Goal: Task Accomplishment & Management: Manage account settings

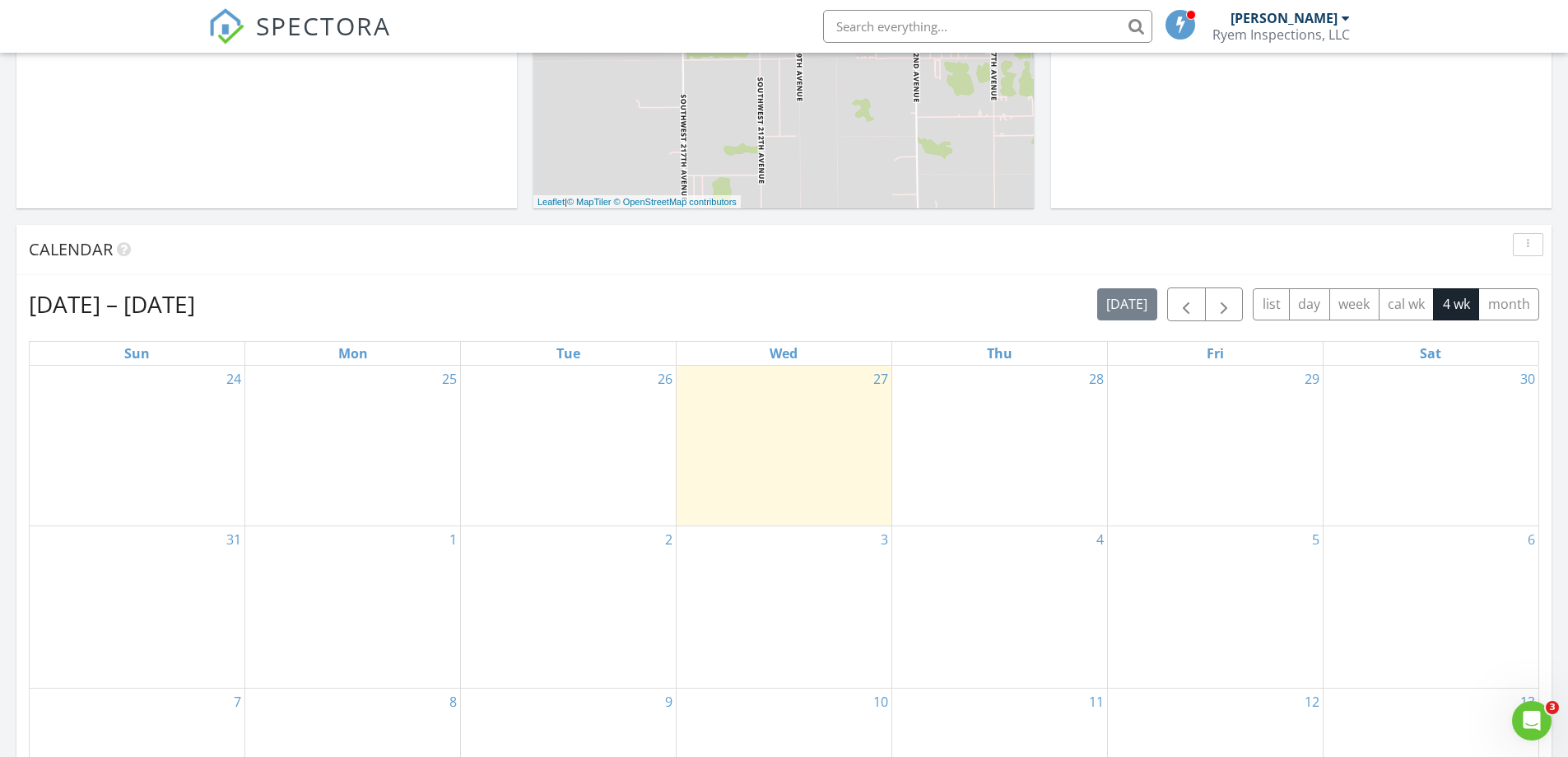
scroll to position [495, 0]
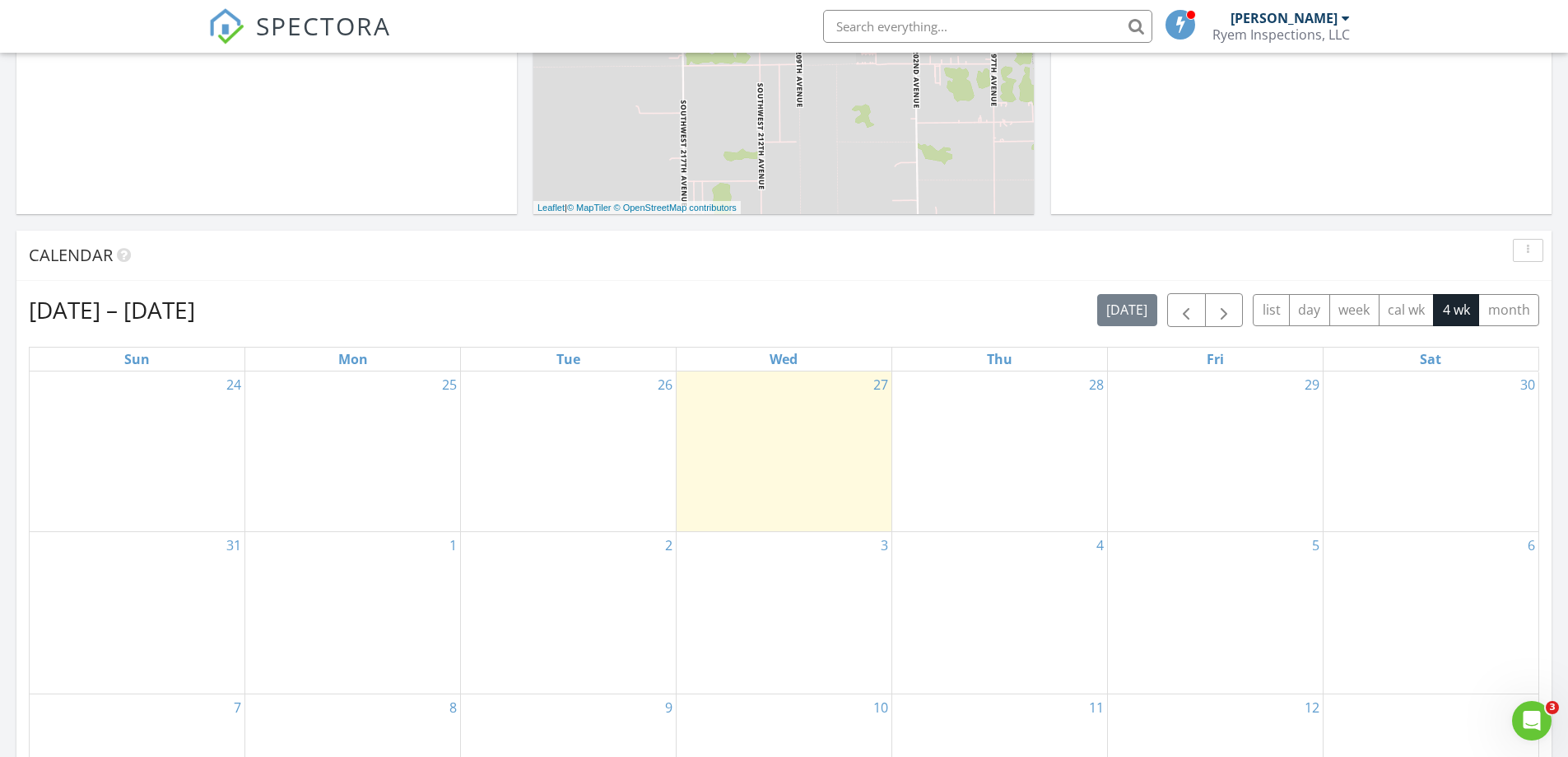
click at [964, 378] on div "28" at bounding box center [999, 451] width 215 height 161
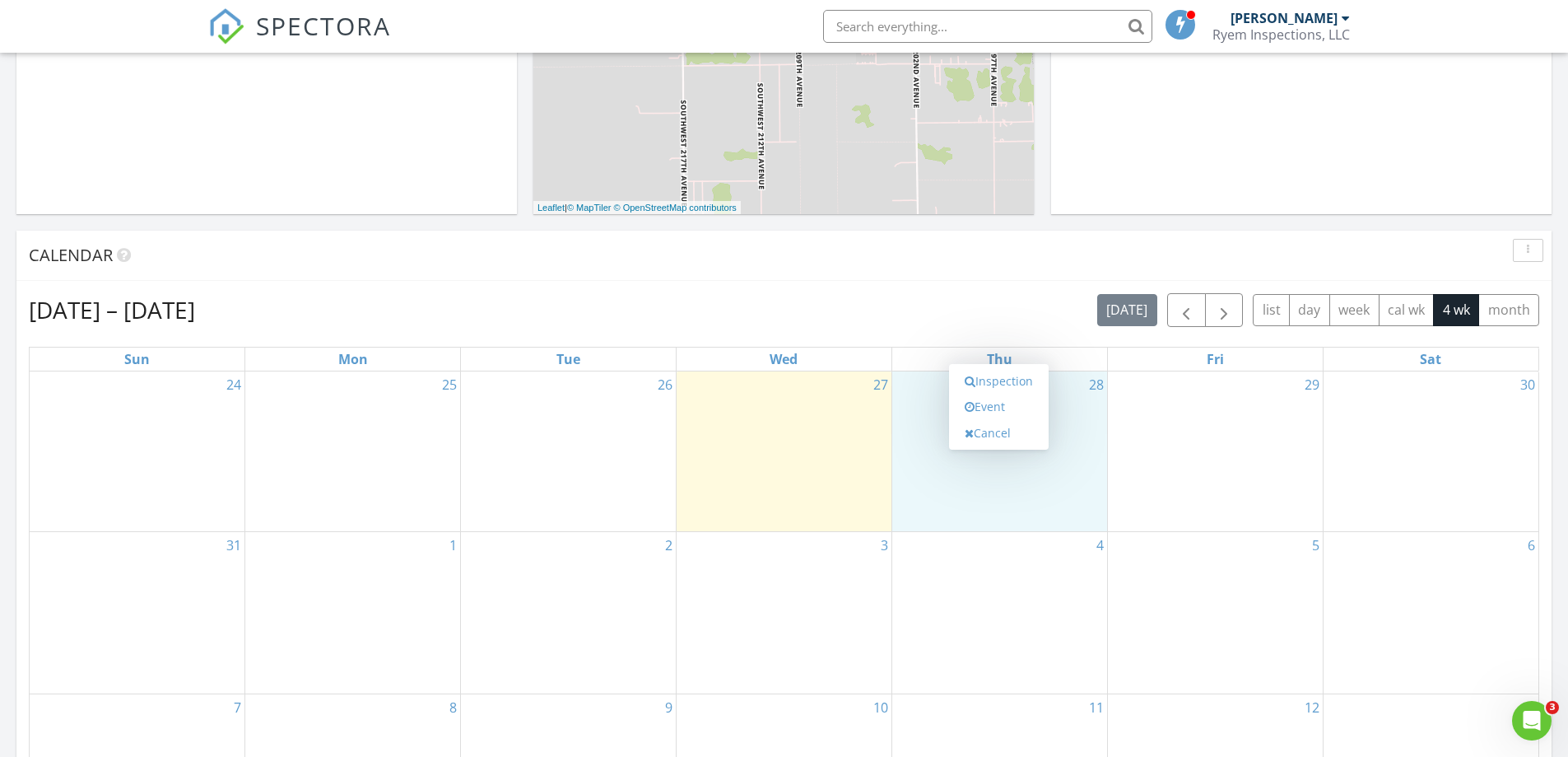
click at [1311, 24] on div "[PERSON_NAME]" at bounding box center [1284, 19] width 107 height 17
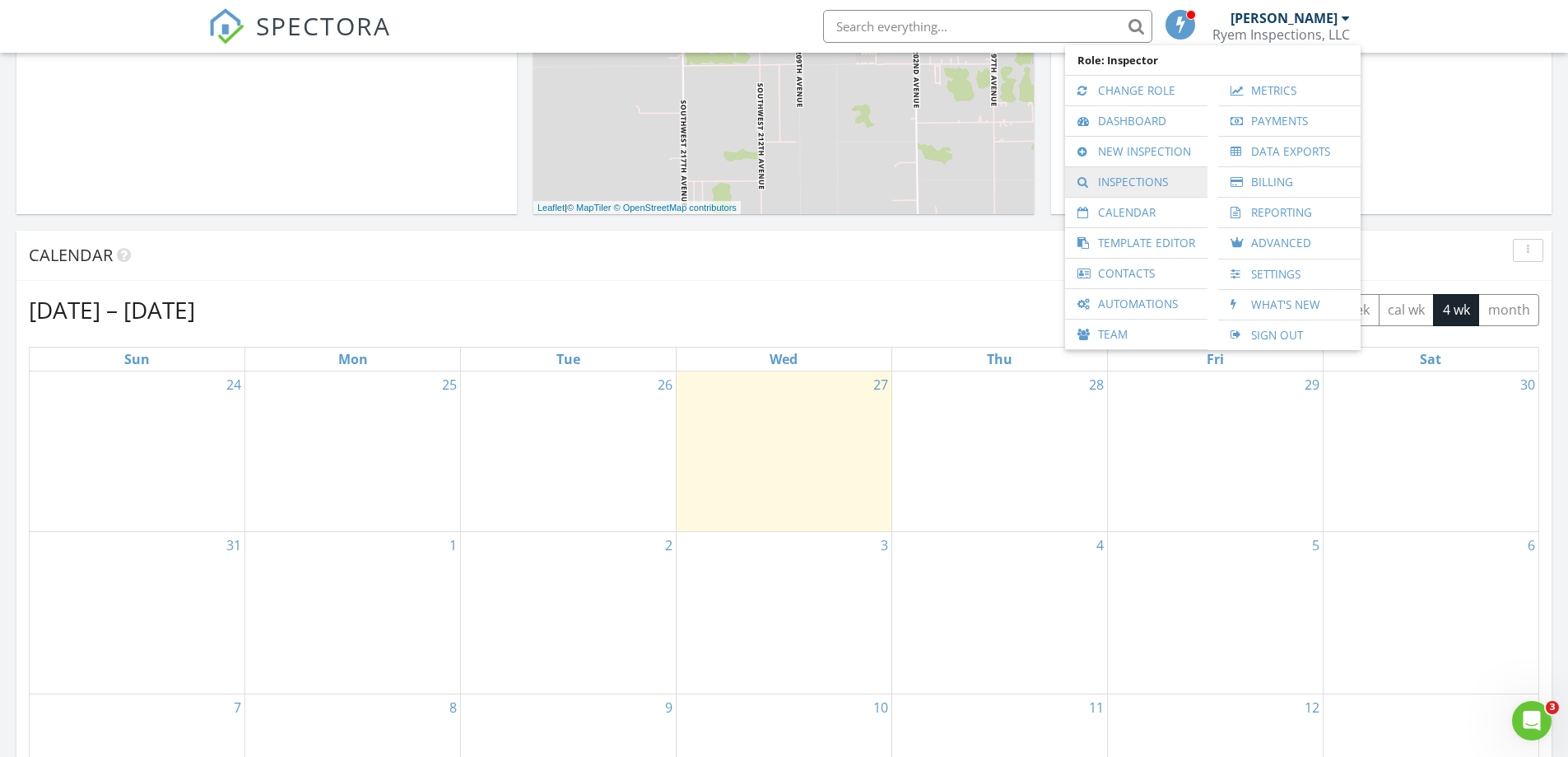
click at [1141, 185] on link "Inspections" at bounding box center [1137, 182] width 126 height 30
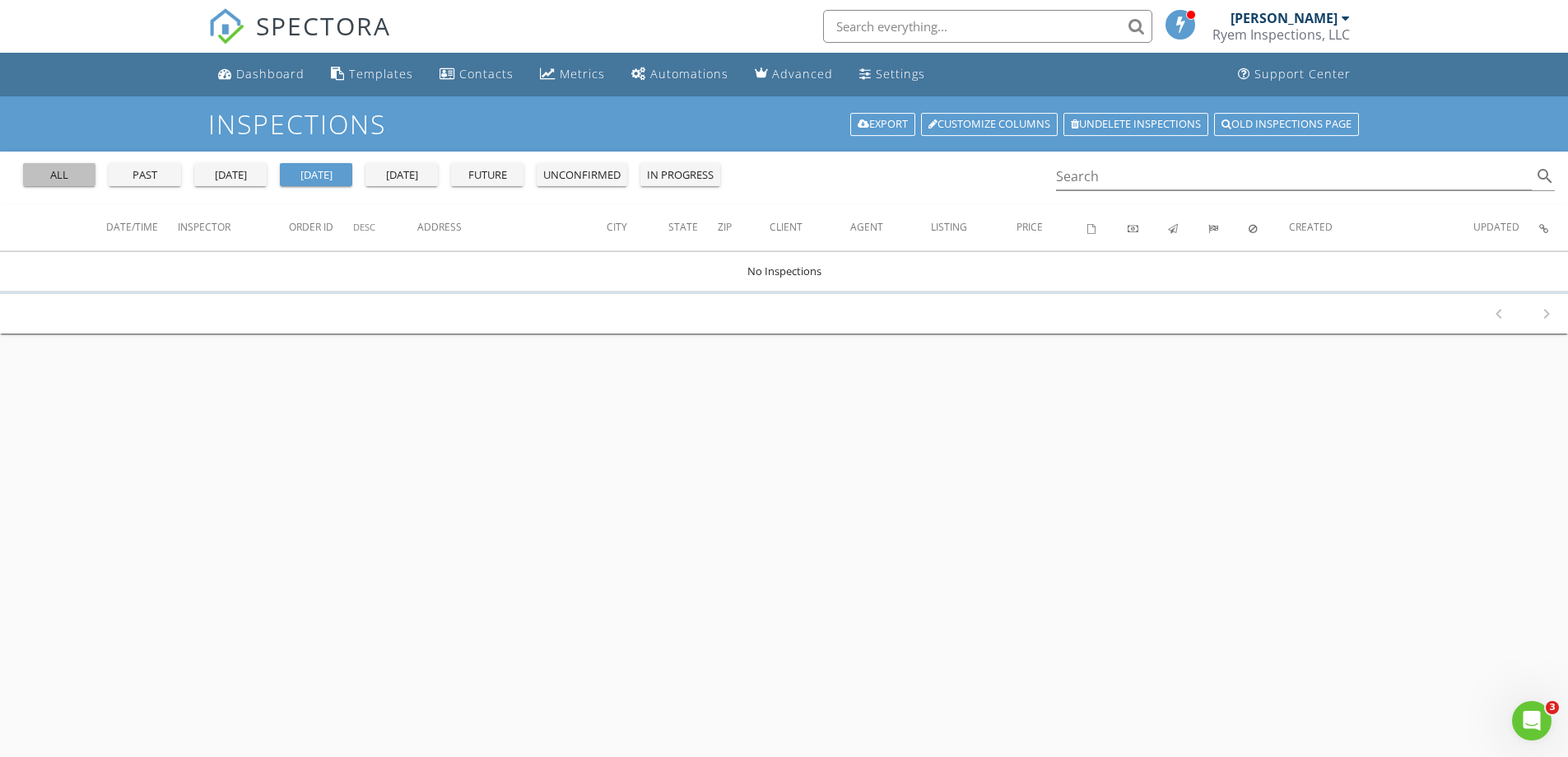
click at [55, 170] on div "all" at bounding box center [59, 176] width 59 height 17
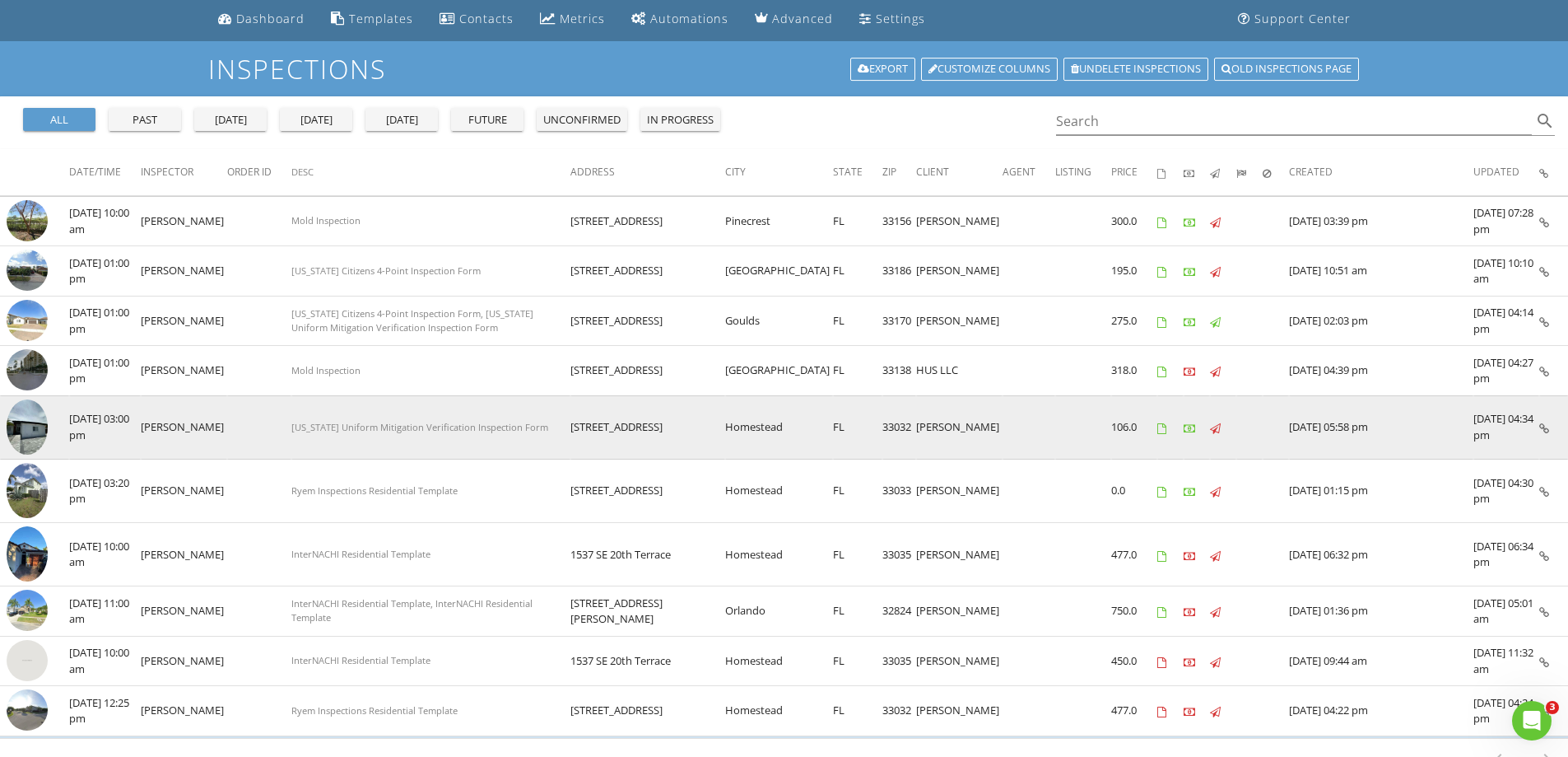
scroll to position [83, 0]
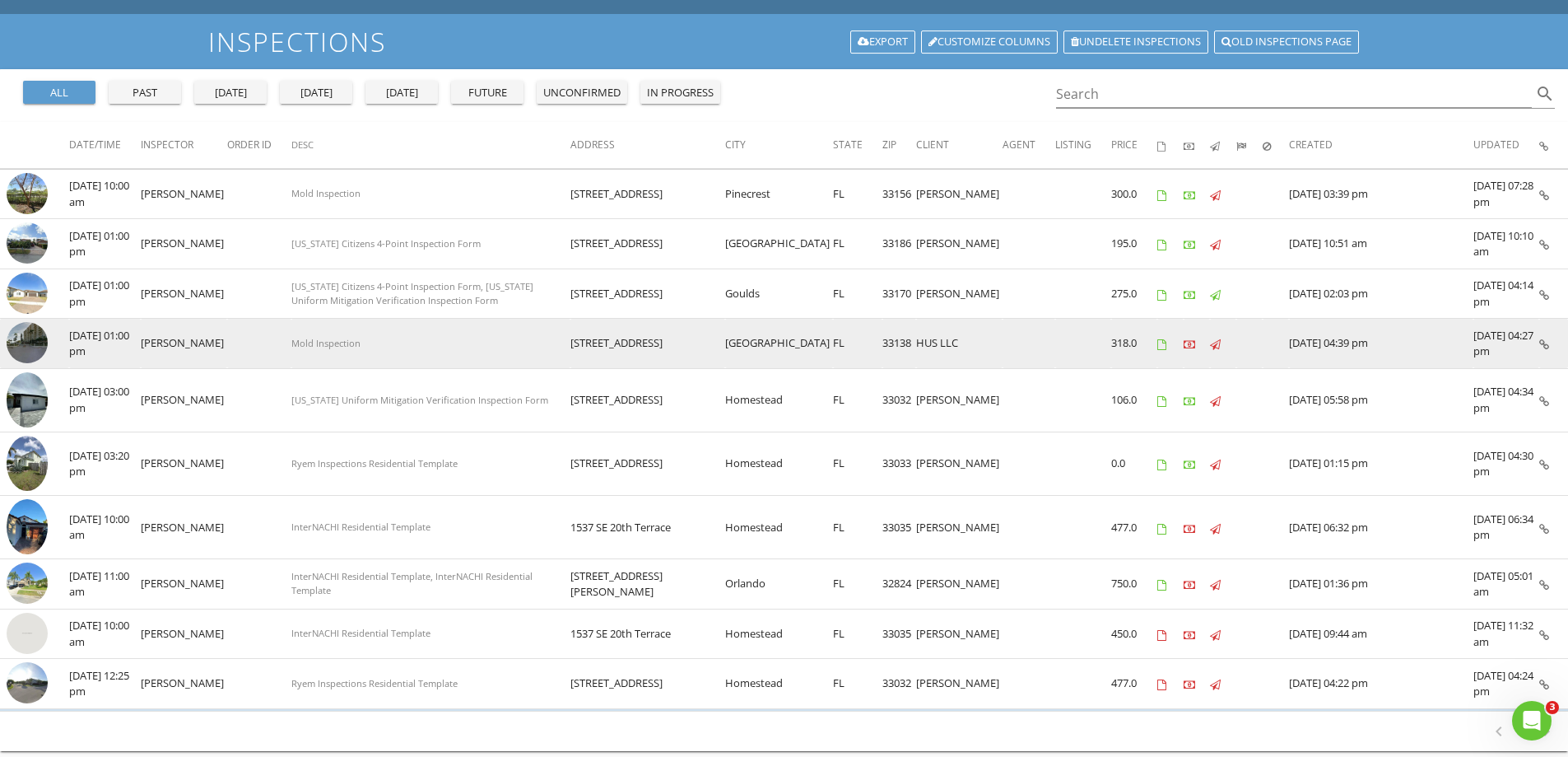
click at [1192, 346] on icon at bounding box center [1189, 344] width 11 height 10
click at [38, 341] on img at bounding box center [27, 342] width 41 height 41
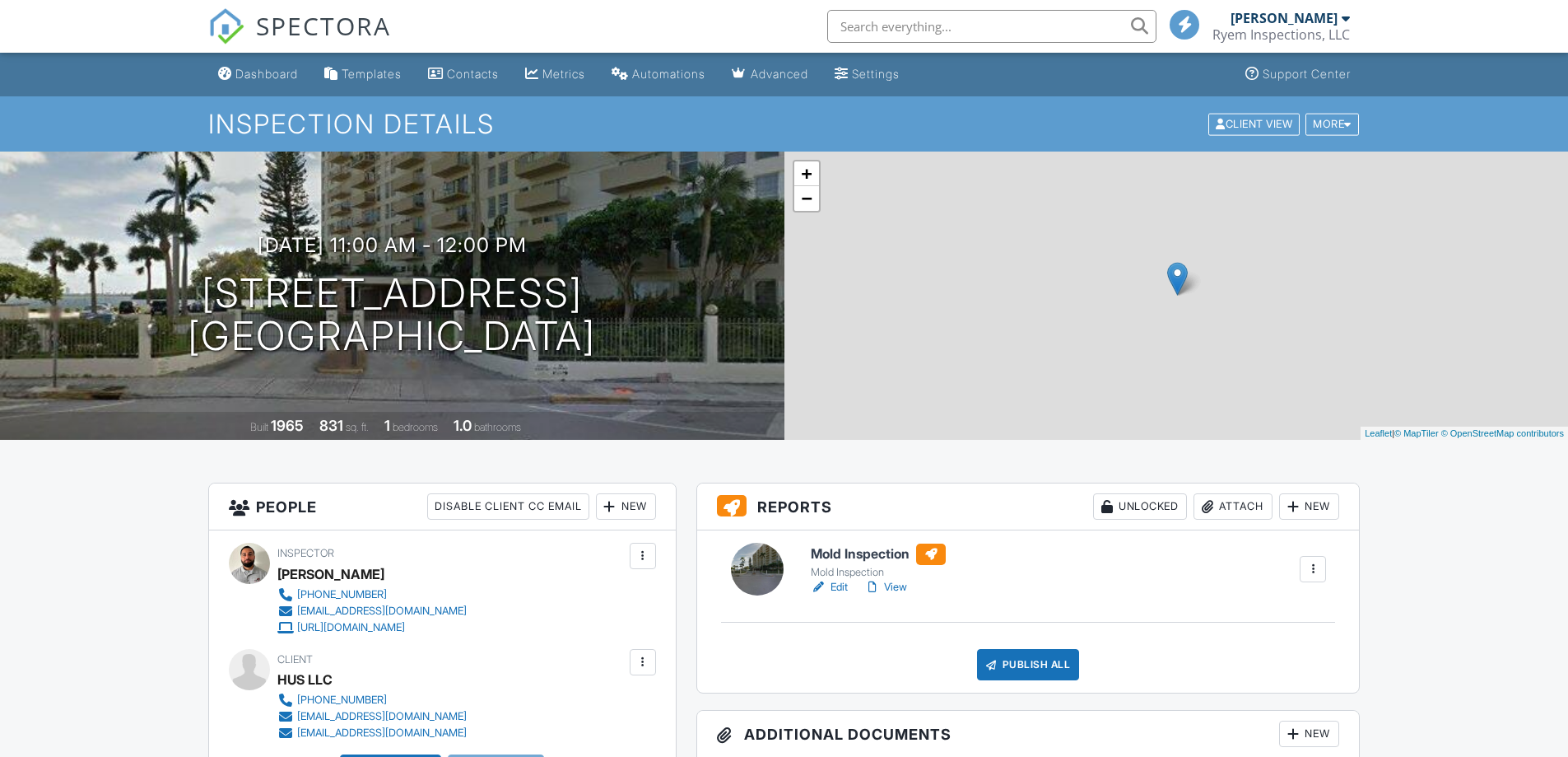
click at [640, 390] on div "07/08/2025 11:00 am - 12:00 pm 880 NE 69th St 3K Miami, FL 33138 Built 1965 831…" at bounding box center [392, 295] width 785 height 289
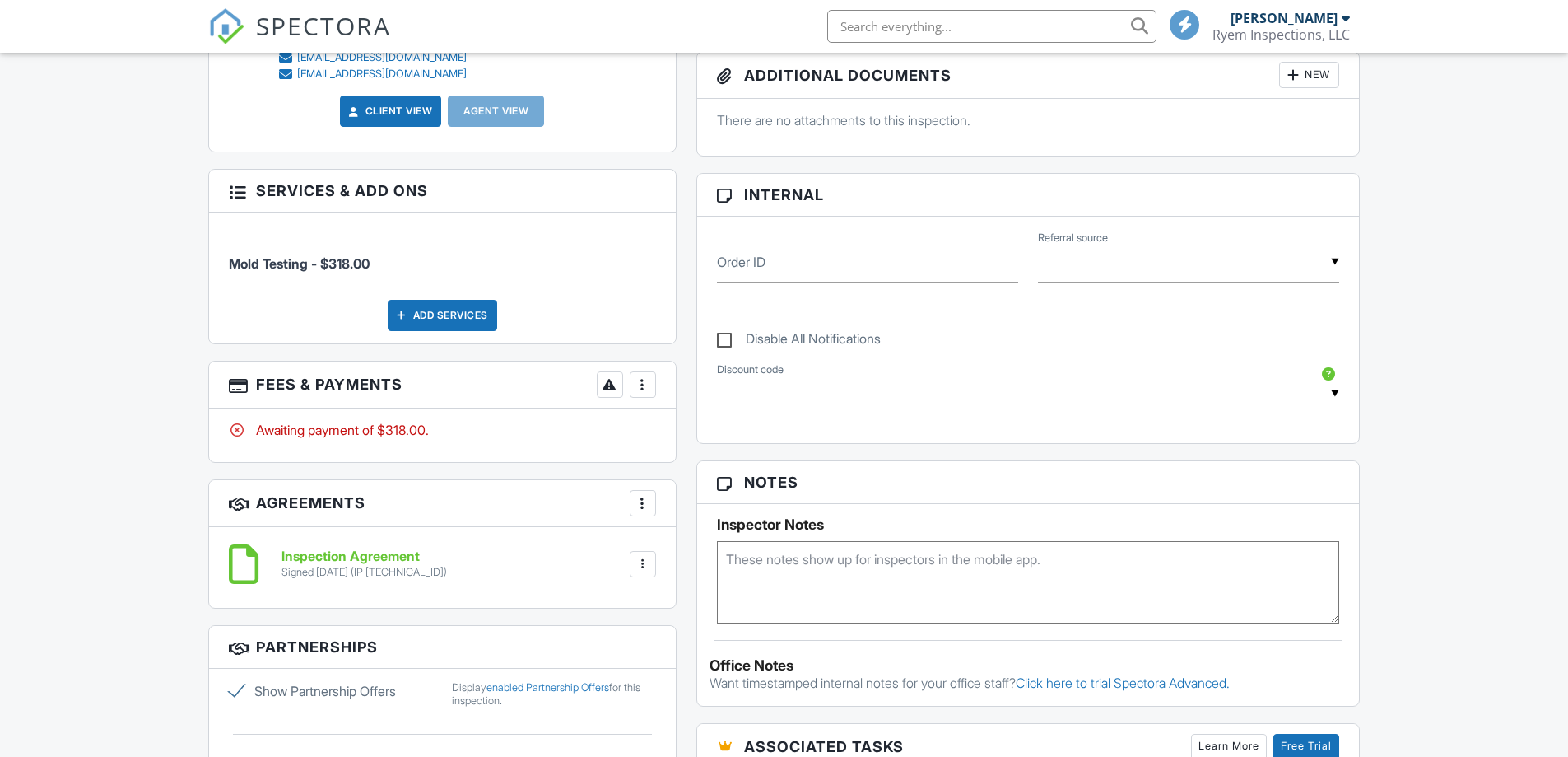
click at [643, 388] on div at bounding box center [643, 385] width 17 height 17
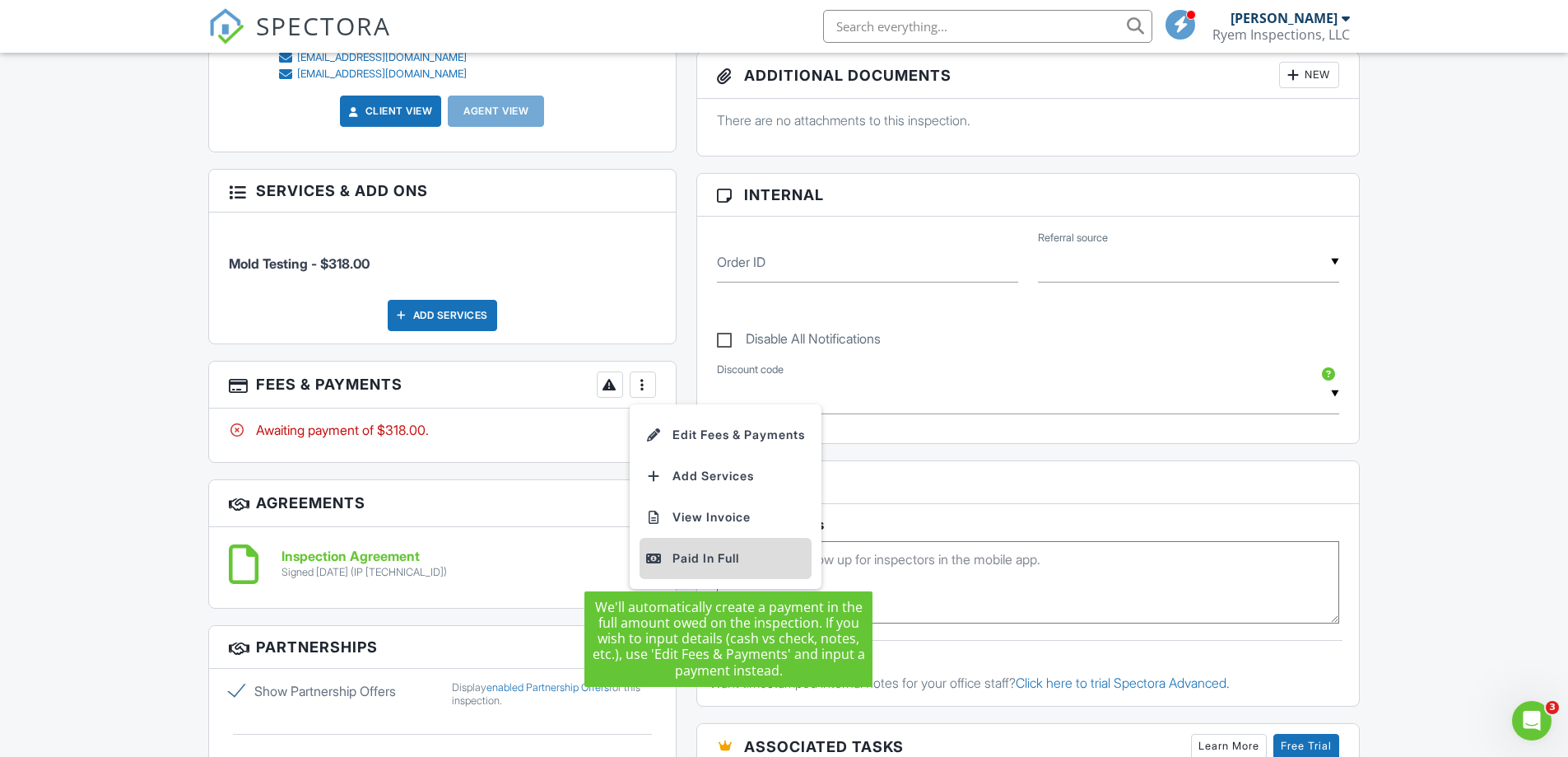
click at [736, 562] on div "Paid In Full" at bounding box center [726, 558] width 159 height 20
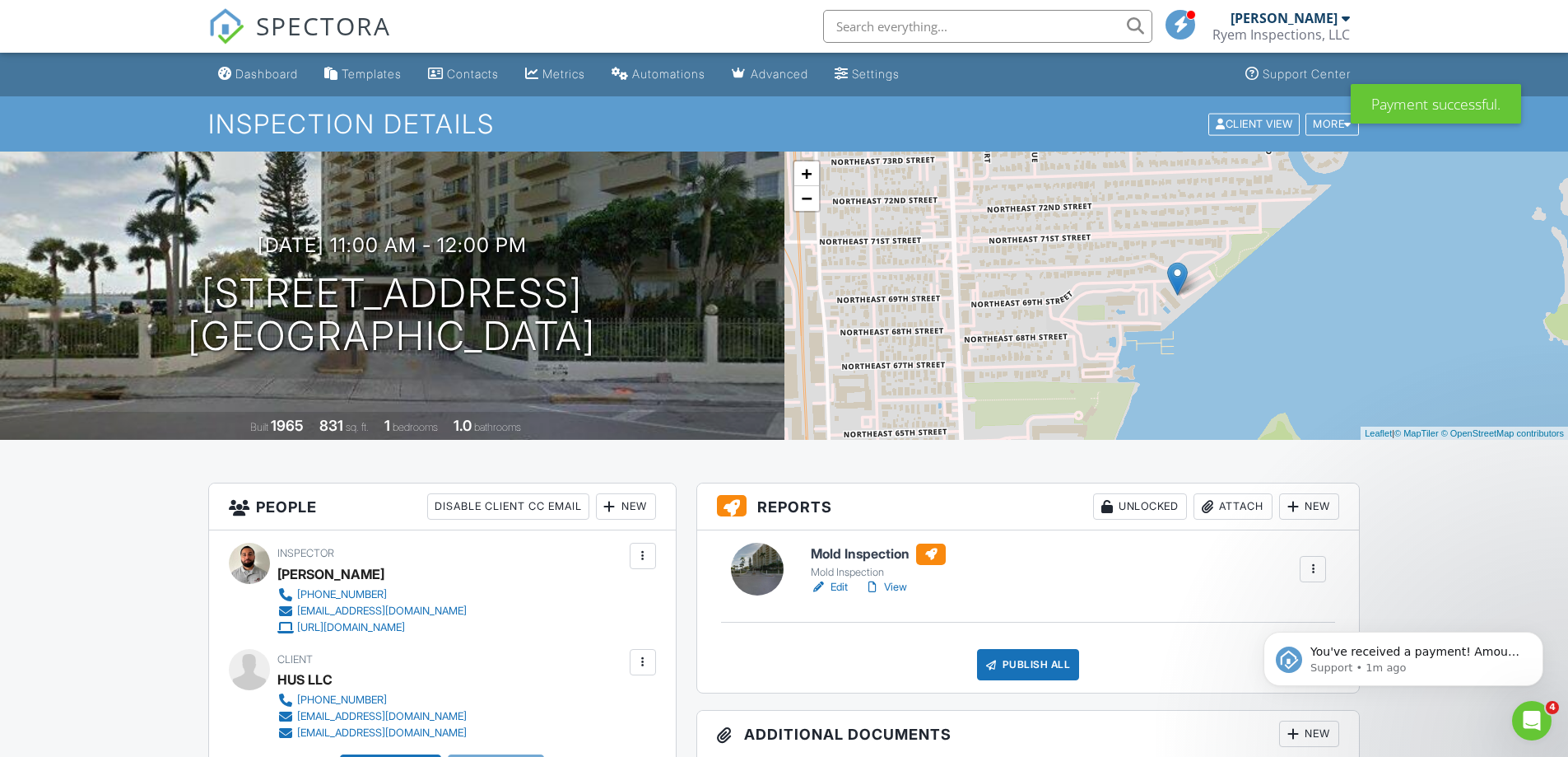
click at [1327, 31] on div "Ryem Inspections, LLC" at bounding box center [1281, 35] width 137 height 17
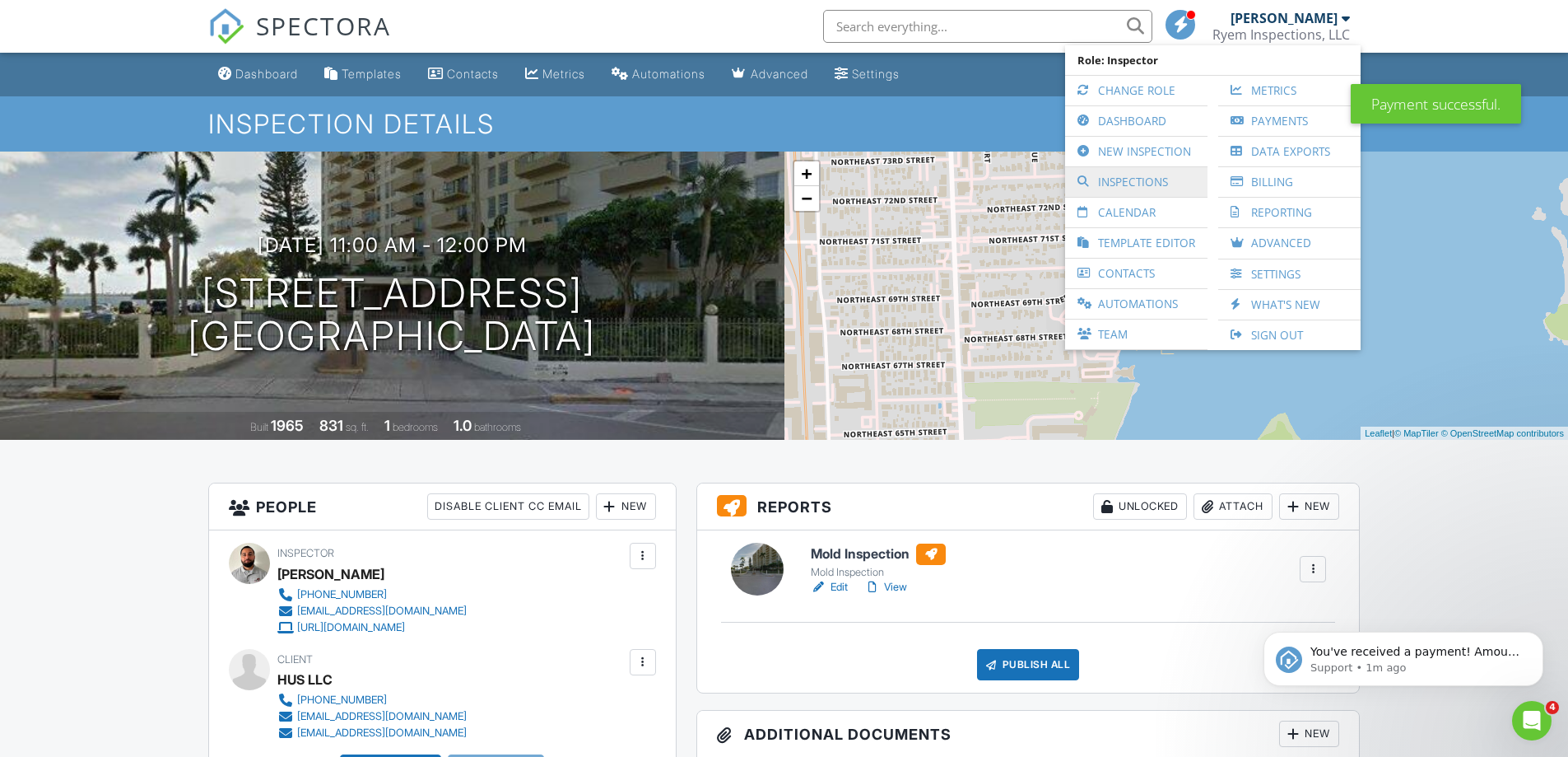
click at [1080, 181] on div at bounding box center [1086, 181] width 17 height 11
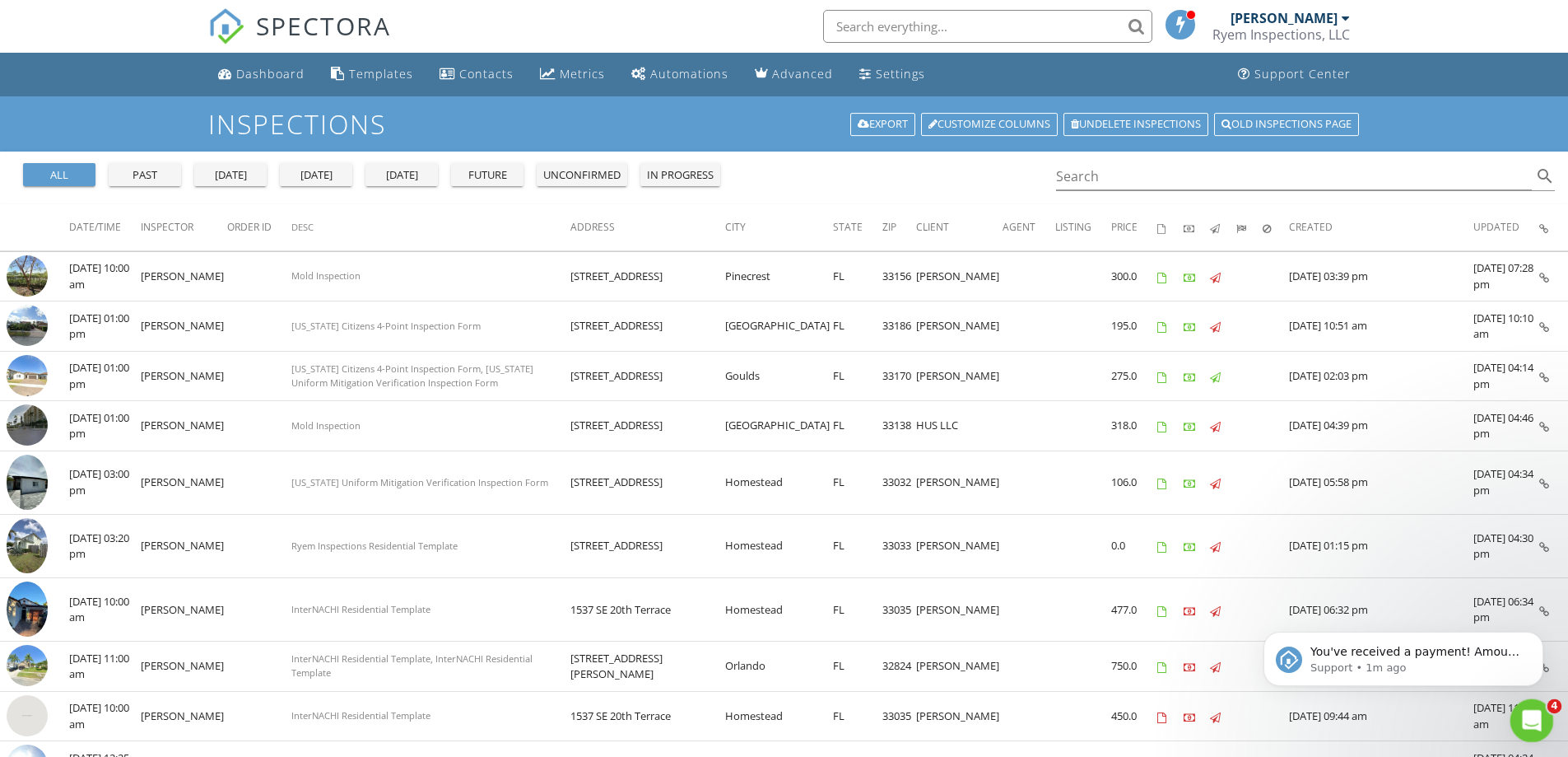
click at [1542, 725] on div "Open Intercom Messenger" at bounding box center [1529, 718] width 55 height 55
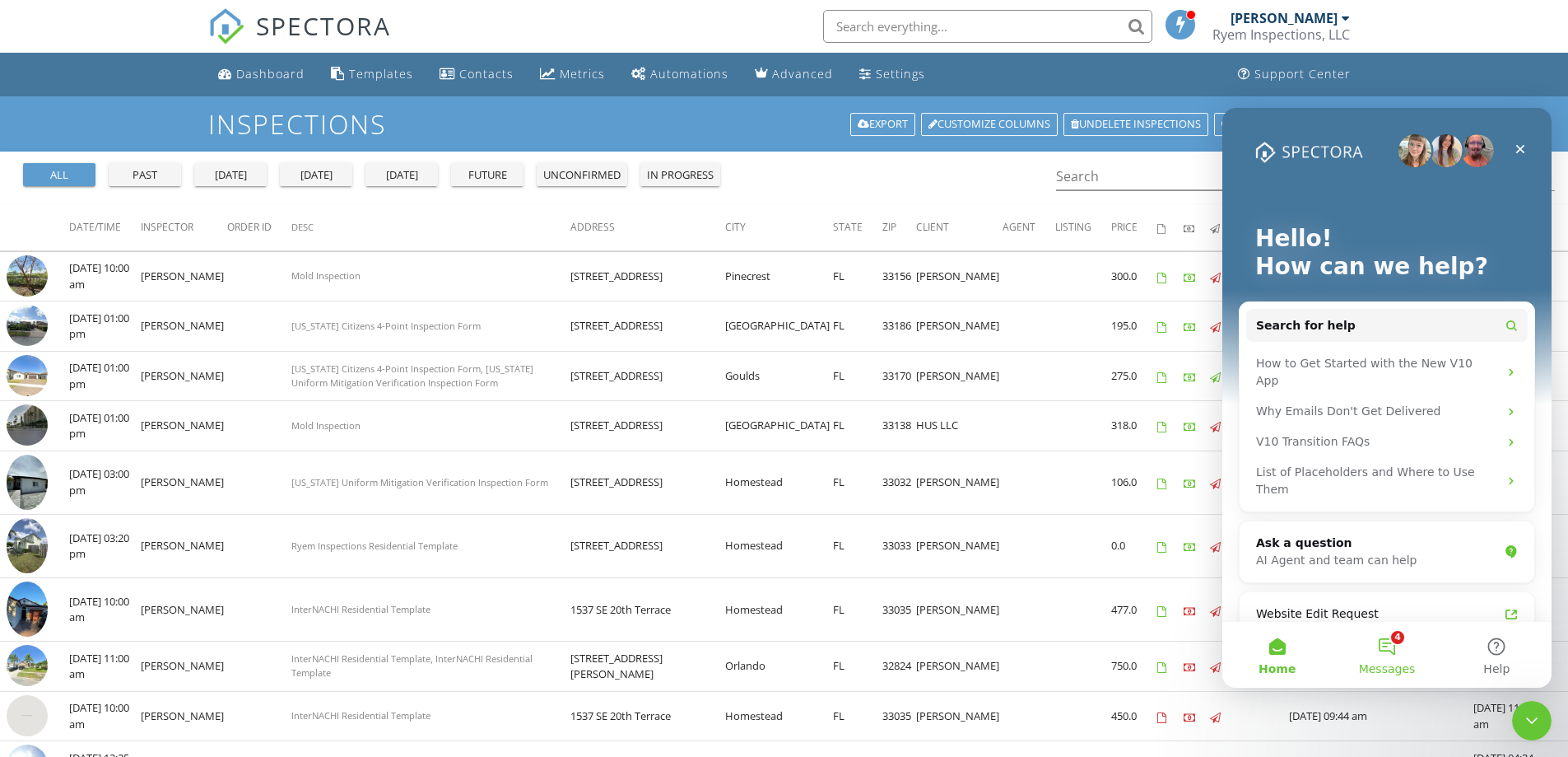
click at [1390, 668] on span "Messages" at bounding box center [1388, 669] width 56 height 11
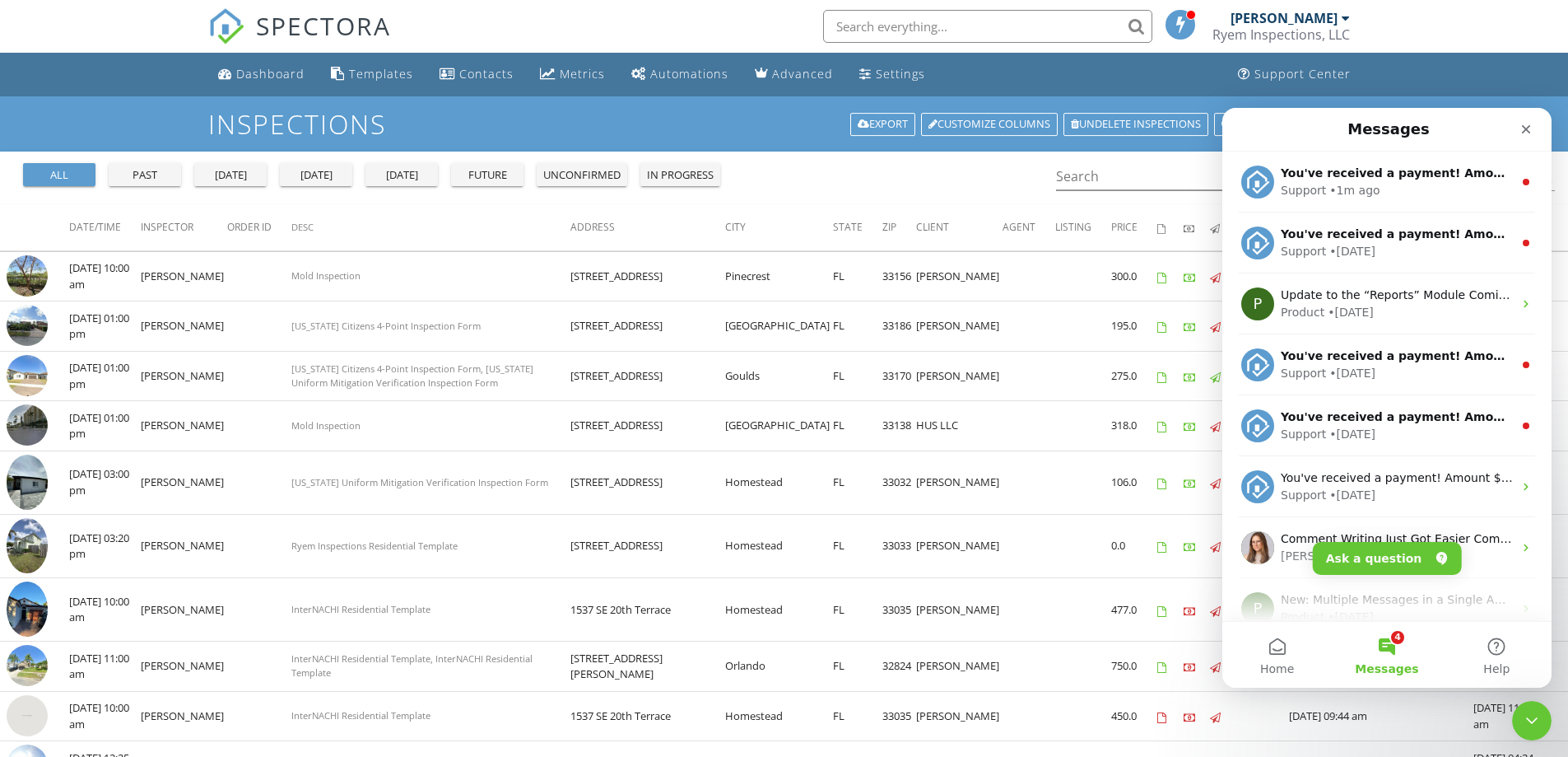
click at [1431, 73] on ul "Dashboard Templates Contacts Metrics Automations Advanced Settings Support Cent…" at bounding box center [784, 74] width 1568 height 43
click at [62, 106] on div "Inspections Export Customize Columns Undelete inspections Old inspections page" at bounding box center [784, 123] width 1568 height 55
click at [1529, 132] on icon "Close" at bounding box center [1527, 130] width 9 height 9
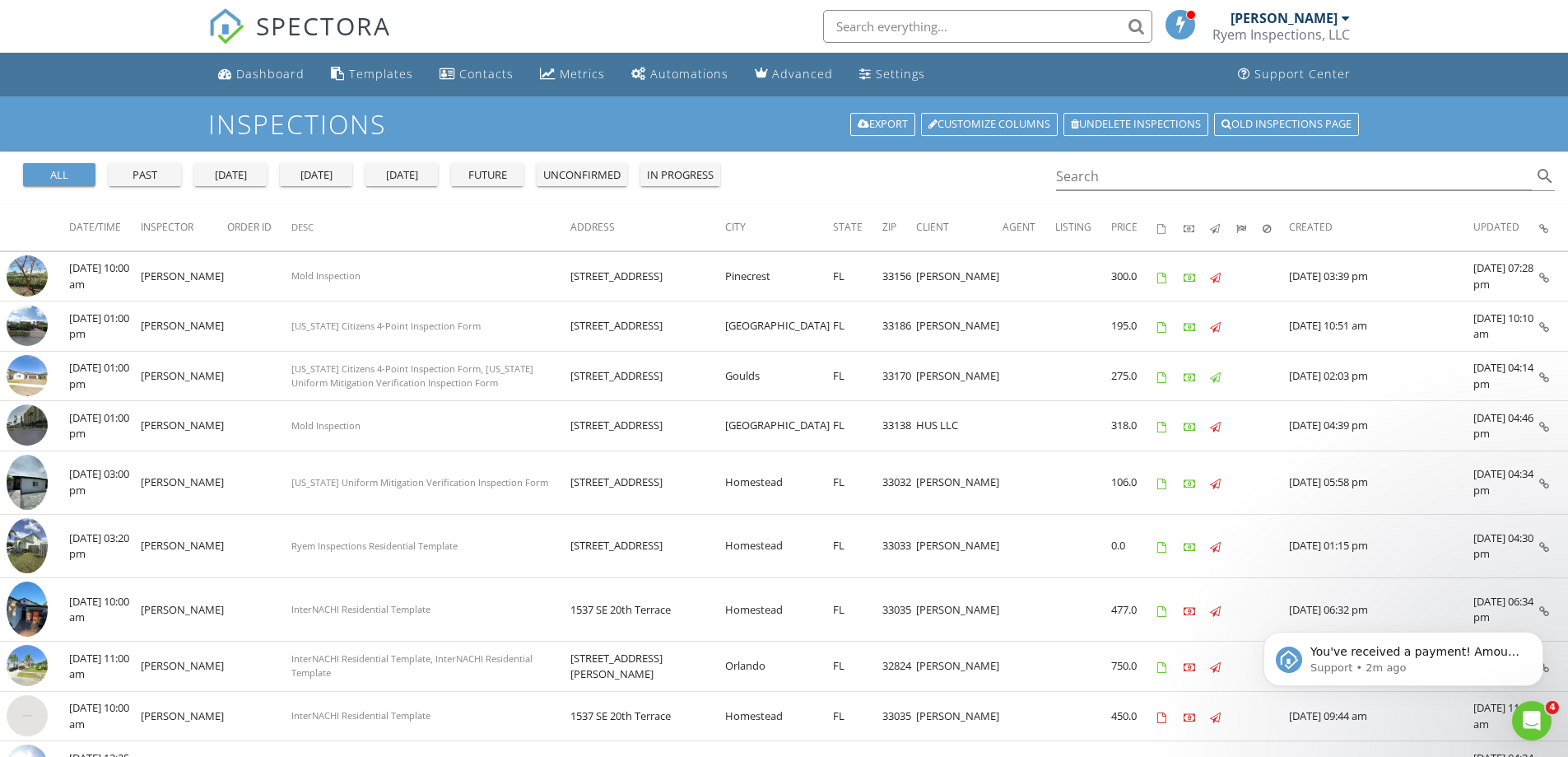
click at [672, 167] on div "in progress" at bounding box center [680, 176] width 67 height 17
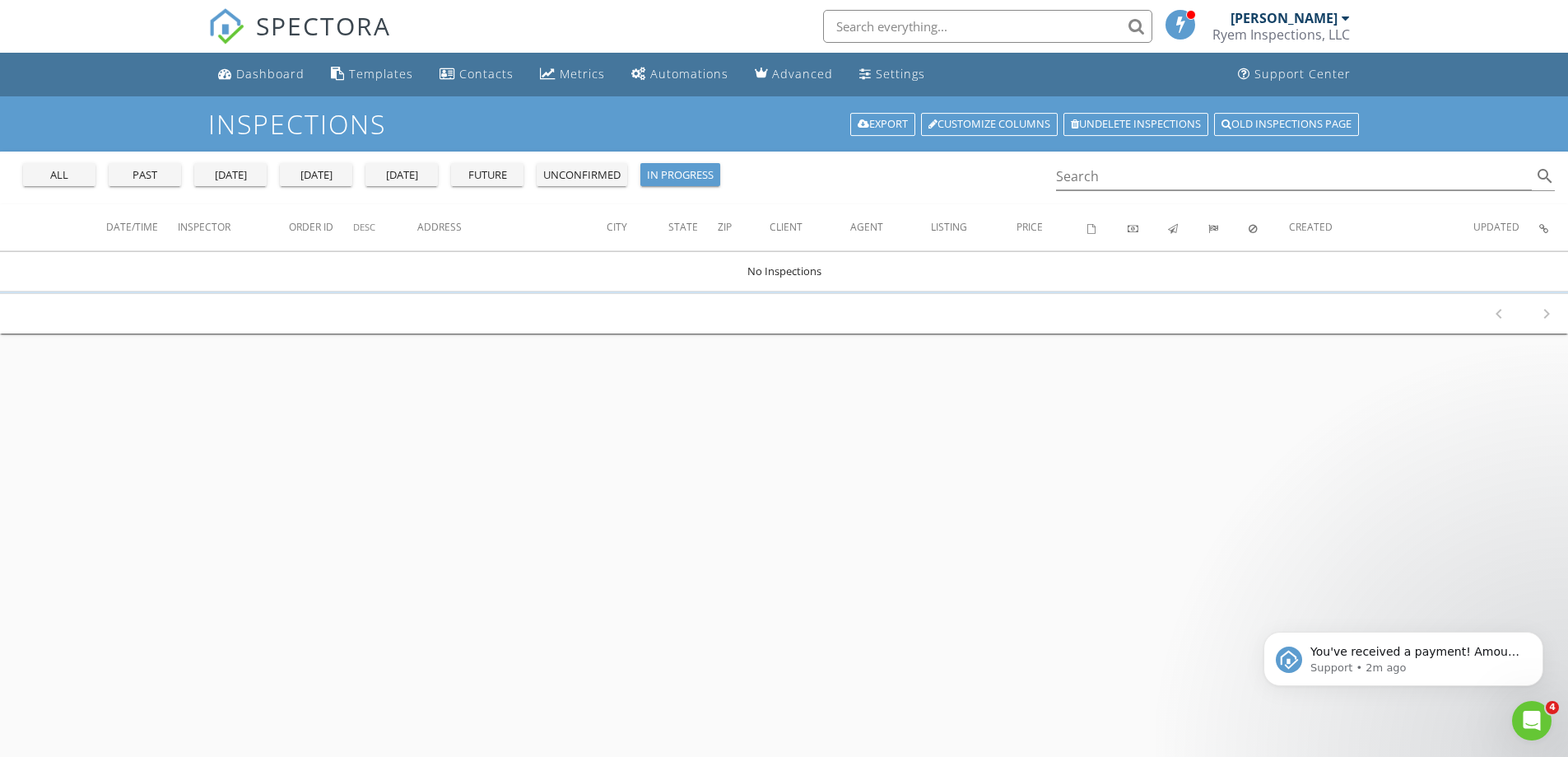
click at [566, 175] on div "unconfirmed" at bounding box center [582, 176] width 77 height 17
click at [78, 183] on button "all" at bounding box center [59, 174] width 72 height 24
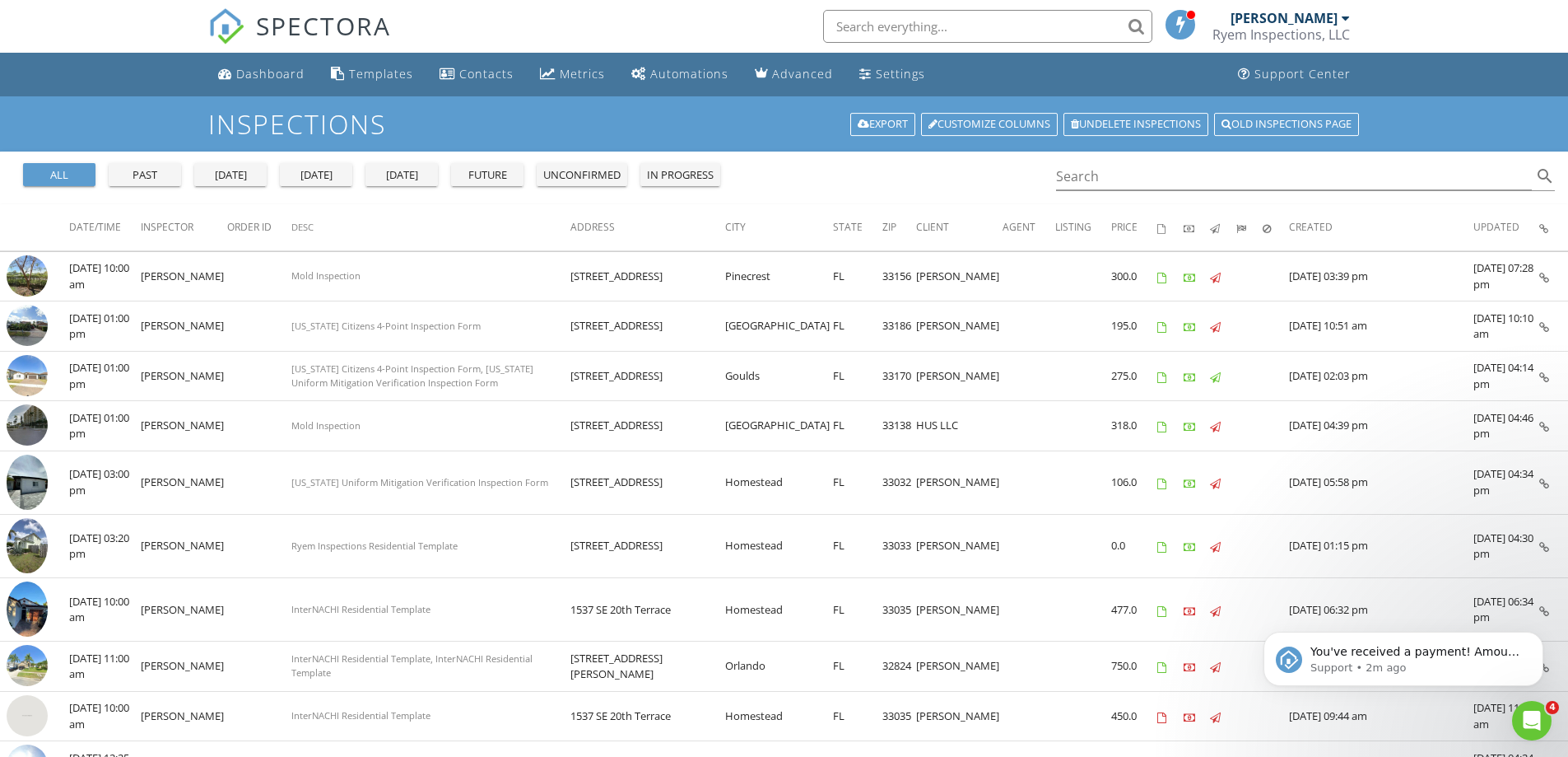
click at [1188, 24] on span at bounding box center [1182, 24] width 17 height 15
